Goal: Find specific page/section: Find specific page/section

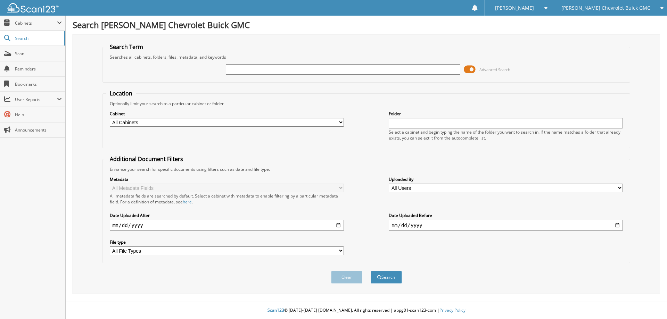
click at [262, 69] on input "text" at bounding box center [343, 69] width 234 height 10
type input "206.28"
click at [371, 271] on button "Search" at bounding box center [386, 277] width 31 height 13
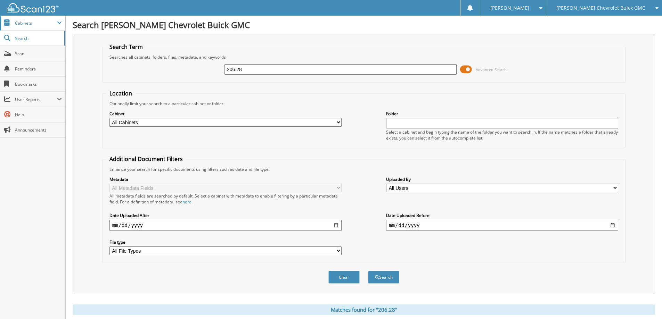
click at [31, 24] on span "Cabinets" at bounding box center [36, 23] width 42 height 6
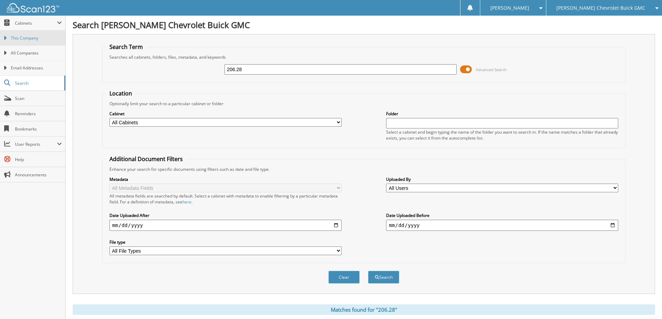
click at [35, 35] on span "This Company" at bounding box center [36, 38] width 51 height 6
